Goal: Book appointment/travel/reservation

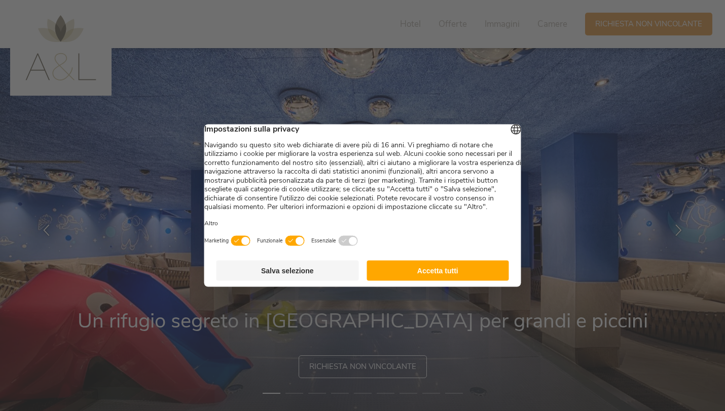
click at [443, 281] on button "Accetta tutti" at bounding box center [437, 271] width 142 height 20
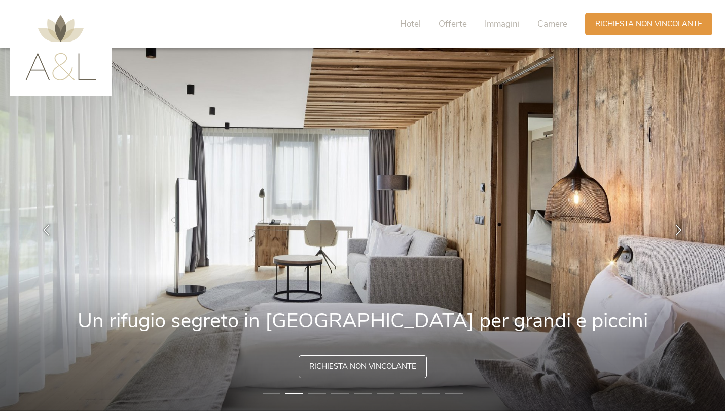
click at [299, 389] on li "2" at bounding box center [294, 394] width 18 height 10
click at [326, 390] on img at bounding box center [362, 229] width 725 height 363
click at [321, 394] on li "3" at bounding box center [317, 394] width 18 height 10
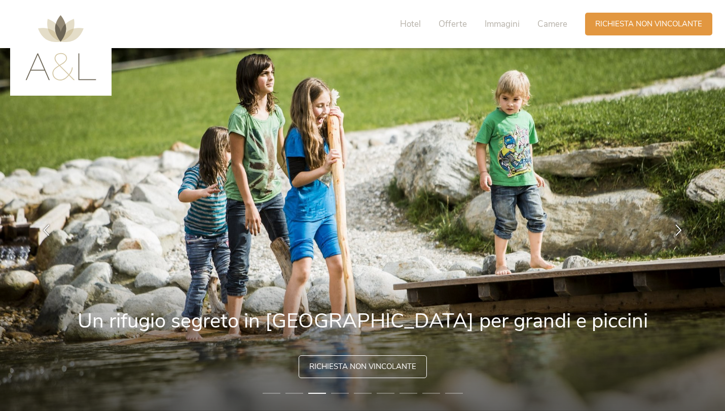
click at [346, 393] on li "4" at bounding box center [340, 394] width 18 height 10
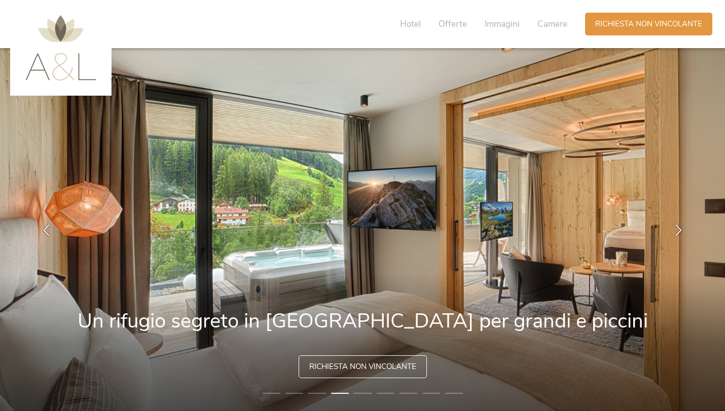
click at [376, 394] on li "6" at bounding box center [385, 394] width 18 height 10
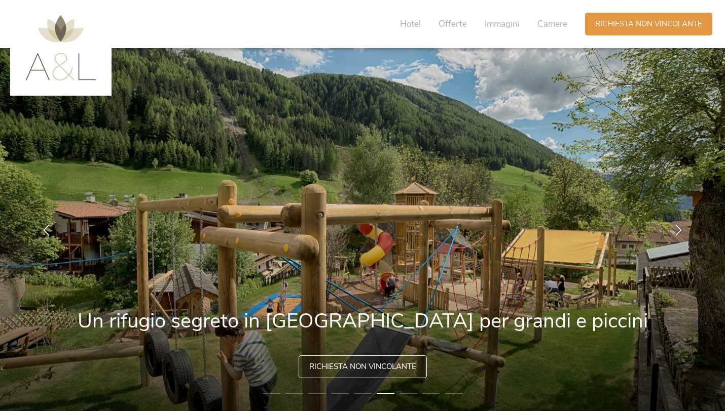
click at [400, 393] on li "7" at bounding box center [408, 394] width 18 height 10
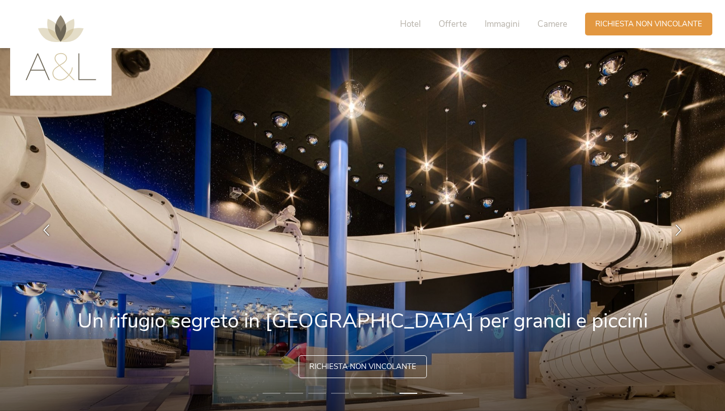
click at [435, 393] on li "8" at bounding box center [431, 394] width 18 height 10
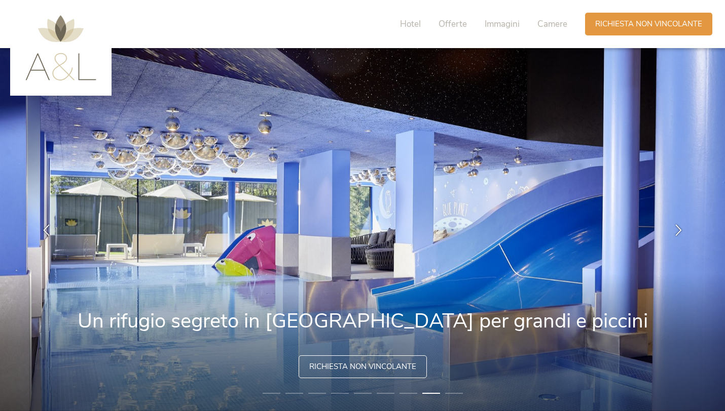
click at [457, 393] on li "9" at bounding box center [454, 394] width 18 height 10
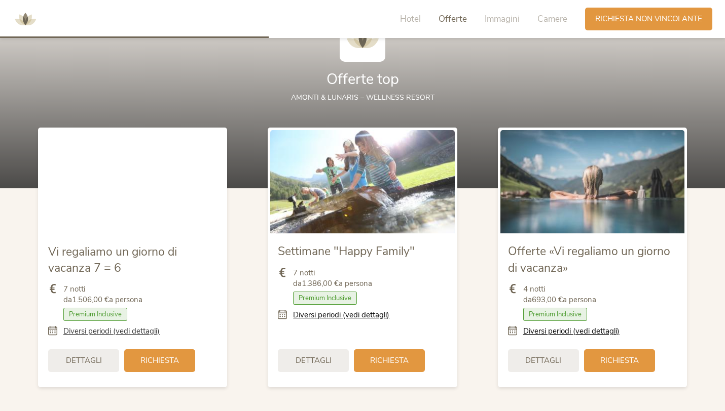
scroll to position [1115, 0]
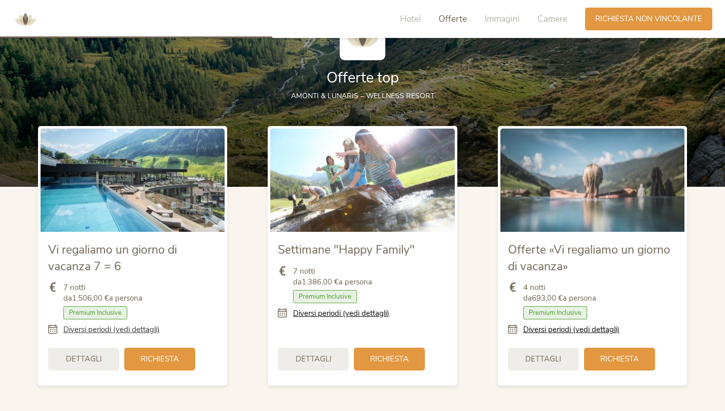
click at [81, 332] on link "Diversi periodi (vedi dettagli)" at bounding box center [111, 330] width 96 height 11
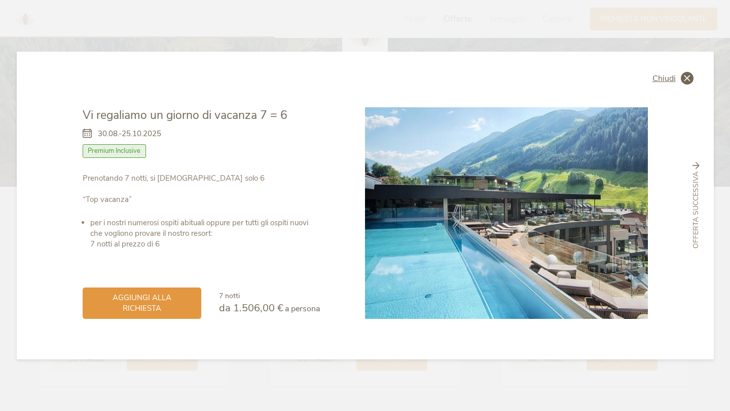
click at [687, 76] on icon at bounding box center [686, 78] width 13 height 13
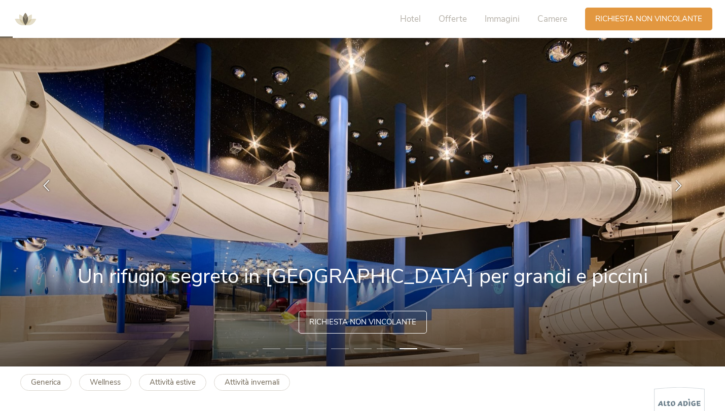
scroll to position [0, 0]
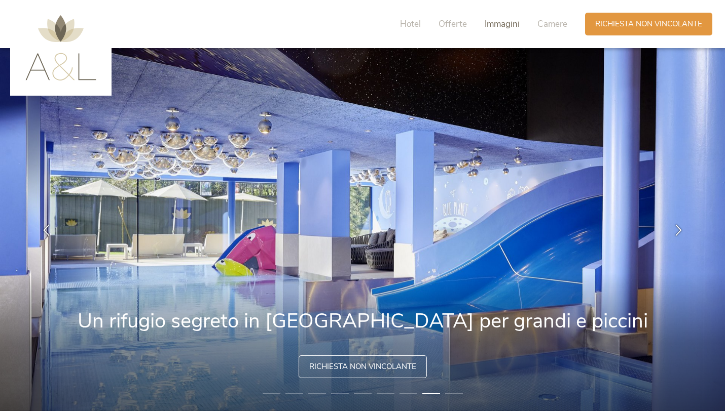
click at [498, 25] on span "Immagini" at bounding box center [501, 24] width 35 height 12
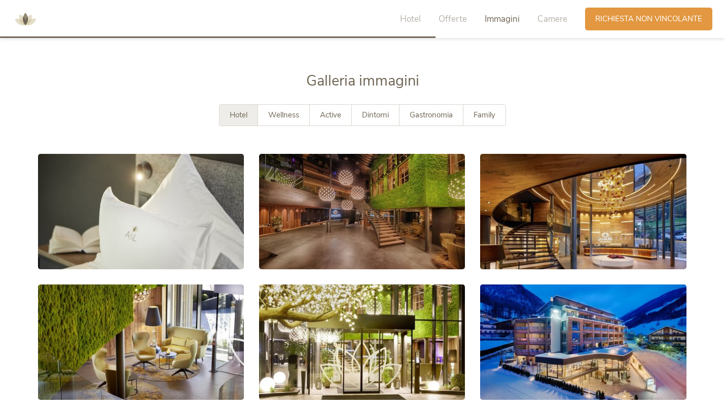
scroll to position [1802, 0]
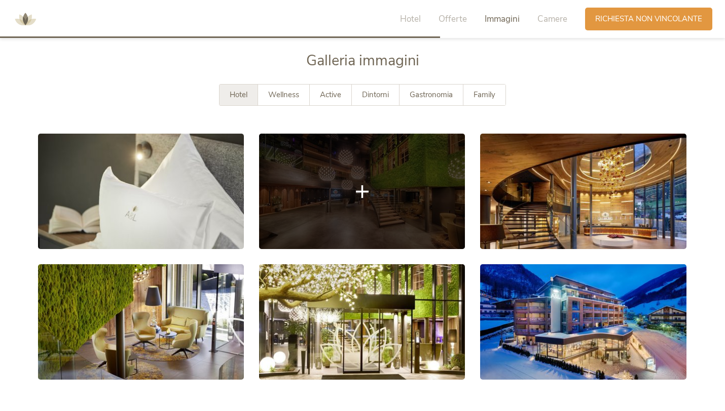
click at [335, 222] on link at bounding box center [362, 192] width 206 height 116
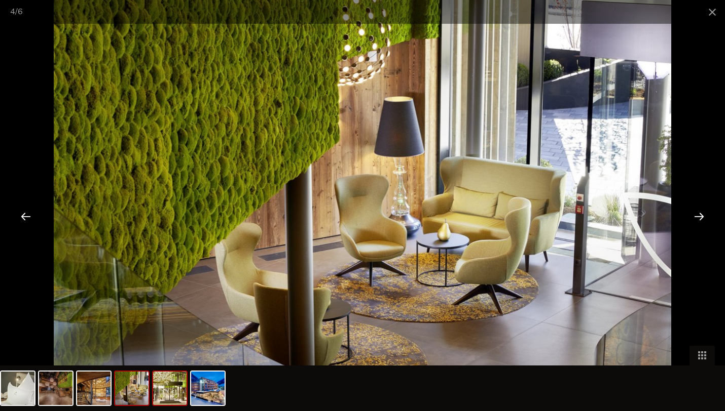
click at [171, 393] on img at bounding box center [169, 388] width 33 height 33
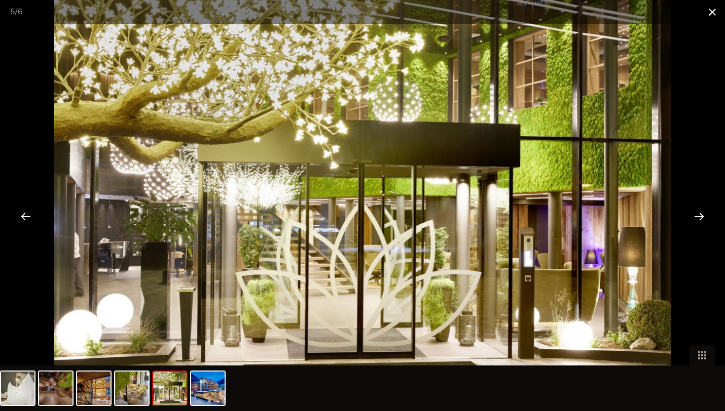
click at [715, 8] on span at bounding box center [711, 12] width 25 height 24
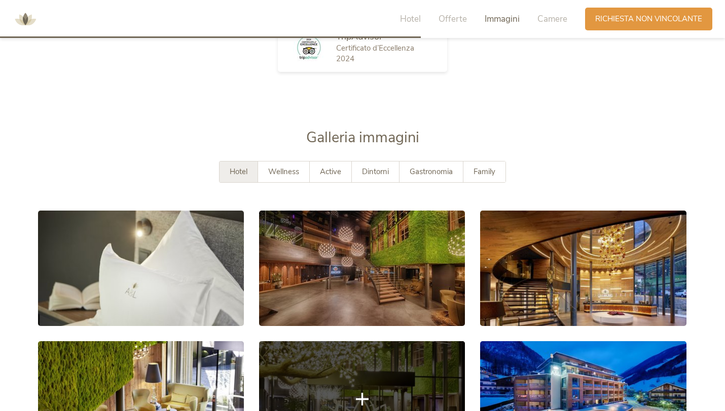
scroll to position [1721, 0]
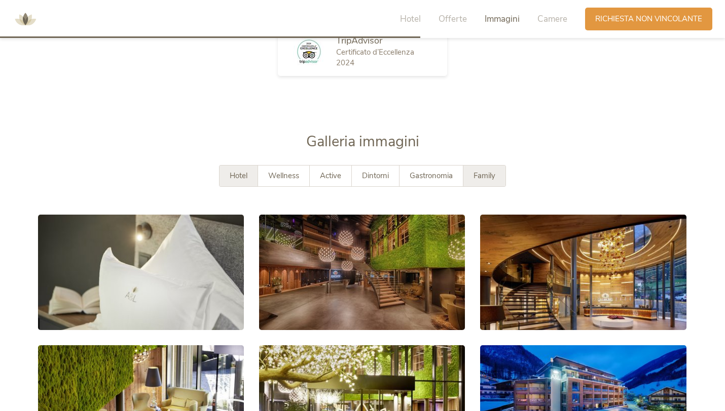
click at [487, 177] on span "Family" at bounding box center [484, 176] width 22 height 10
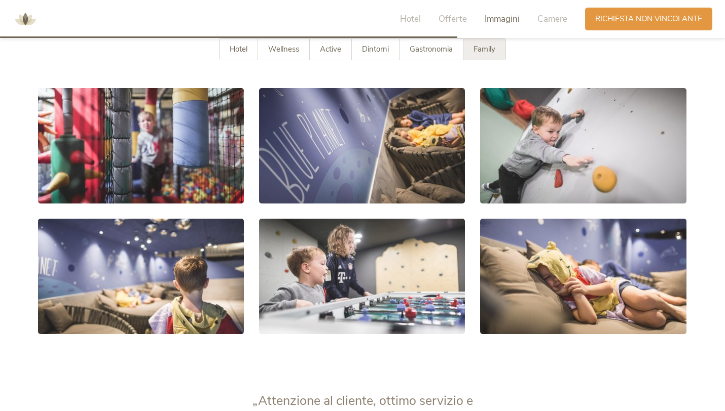
scroll to position [1883, 0]
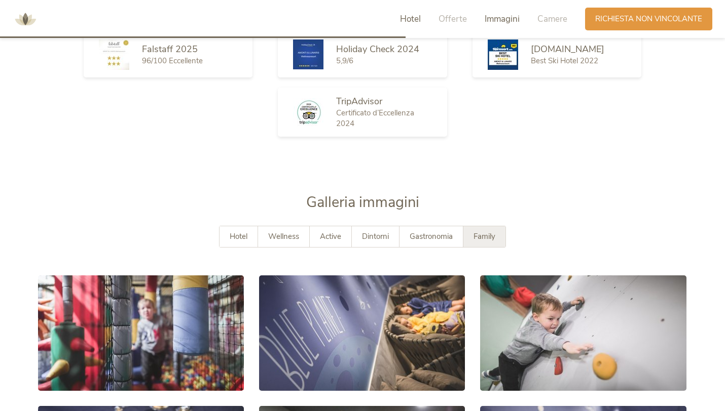
click at [406, 19] on span "Hotel" at bounding box center [410, 19] width 21 height 12
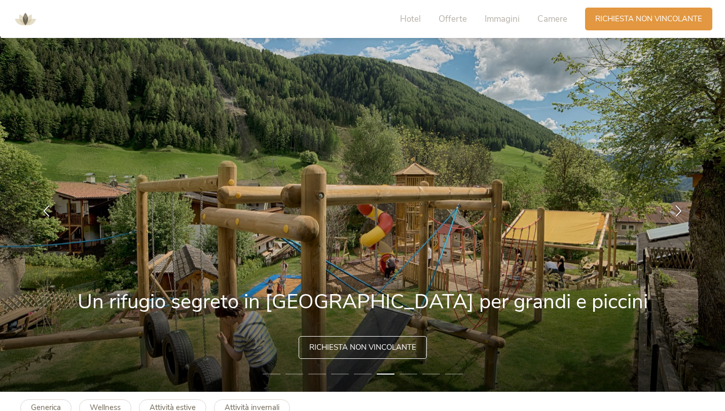
scroll to position [0, 0]
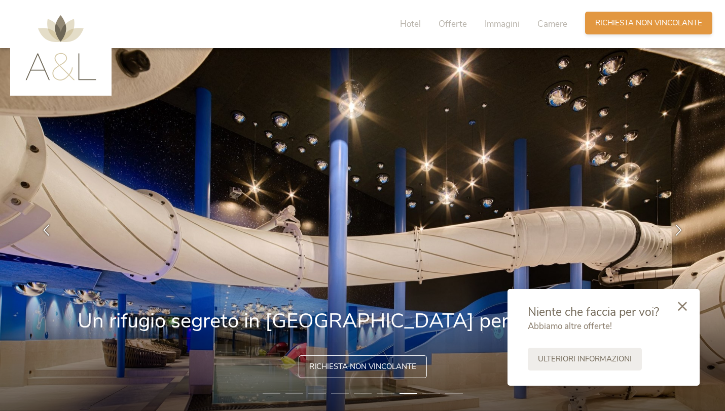
click at [667, 22] on span "Richiesta non vincolante" at bounding box center [648, 23] width 107 height 11
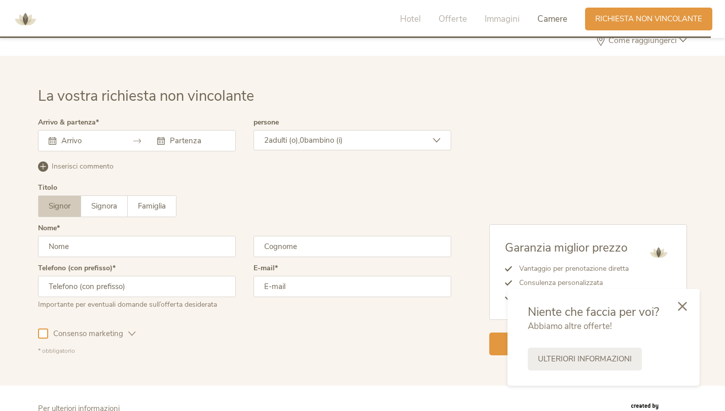
scroll to position [2907, 0]
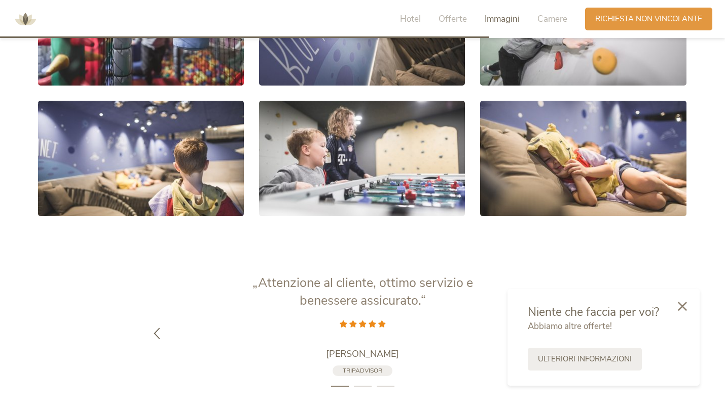
click at [268, 60] on div at bounding box center [362, 94] width 664 height 262
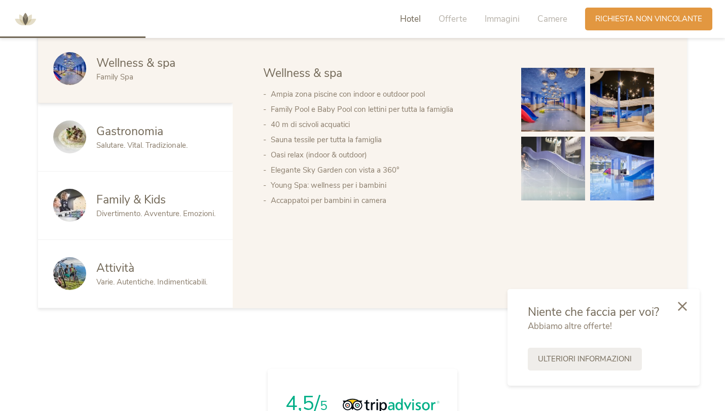
scroll to position [576, 0]
